Goal: Task Accomplishment & Management: Manage account settings

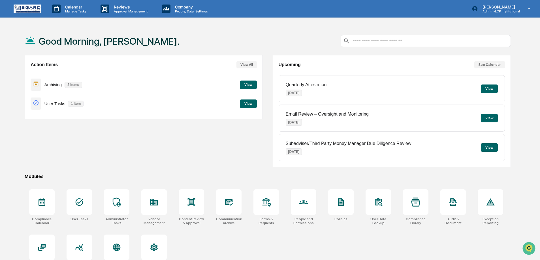
click at [242, 104] on button "View" at bounding box center [248, 104] width 17 height 8
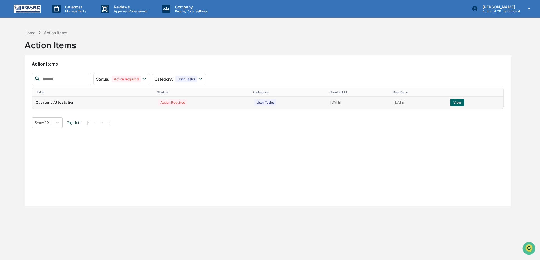
click at [460, 104] on button "View" at bounding box center [457, 102] width 14 height 7
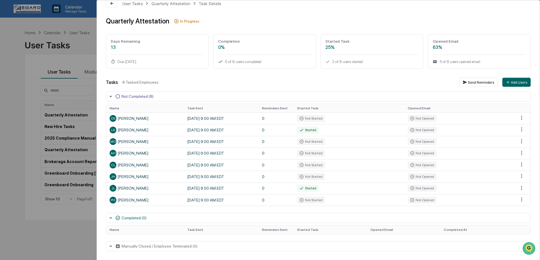
scroll to position [11, 0]
click at [136, 155] on div "AH [PERSON_NAME]" at bounding box center [145, 153] width 71 height 7
drag, startPoint x: 113, startPoint y: 153, endPoint x: 239, endPoint y: 153, distance: 126.5
click at [239, 153] on tr "AH [PERSON_NAME] [DATE] 9:00 AM EDT 0 Not Started Not Opened" at bounding box center [318, 154] width 424 height 12
click at [517, 153] on html "Calendar Manage Tasks Reviews Approval Management Company People, Data, Setting…" at bounding box center [270, 130] width 540 height 260
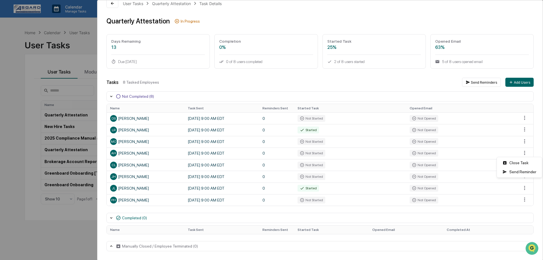
click at [345, 77] on html "Calendar Manage Tasks Reviews Approval Management Company People, Data, Setting…" at bounding box center [271, 130] width 543 height 260
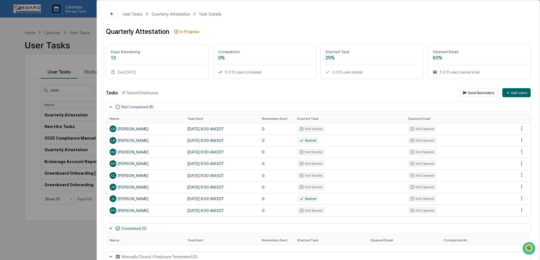
click at [82, 42] on div "User Tasks Quarterly Attestation Task Details Quarterly Attestation In Progress…" at bounding box center [270, 130] width 540 height 260
click at [117, 10] on button at bounding box center [112, 13] width 12 height 9
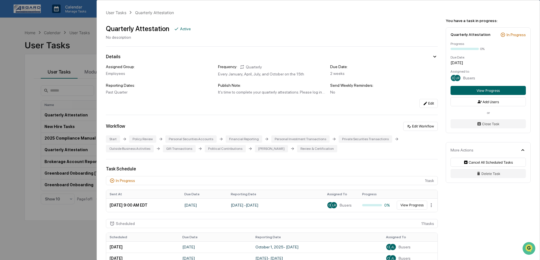
click at [84, 35] on div "User Tasks Quarterly Attestation Quarterly Attestation Active No description De…" at bounding box center [270, 130] width 540 height 260
